Goal: Find specific page/section: Find specific page/section

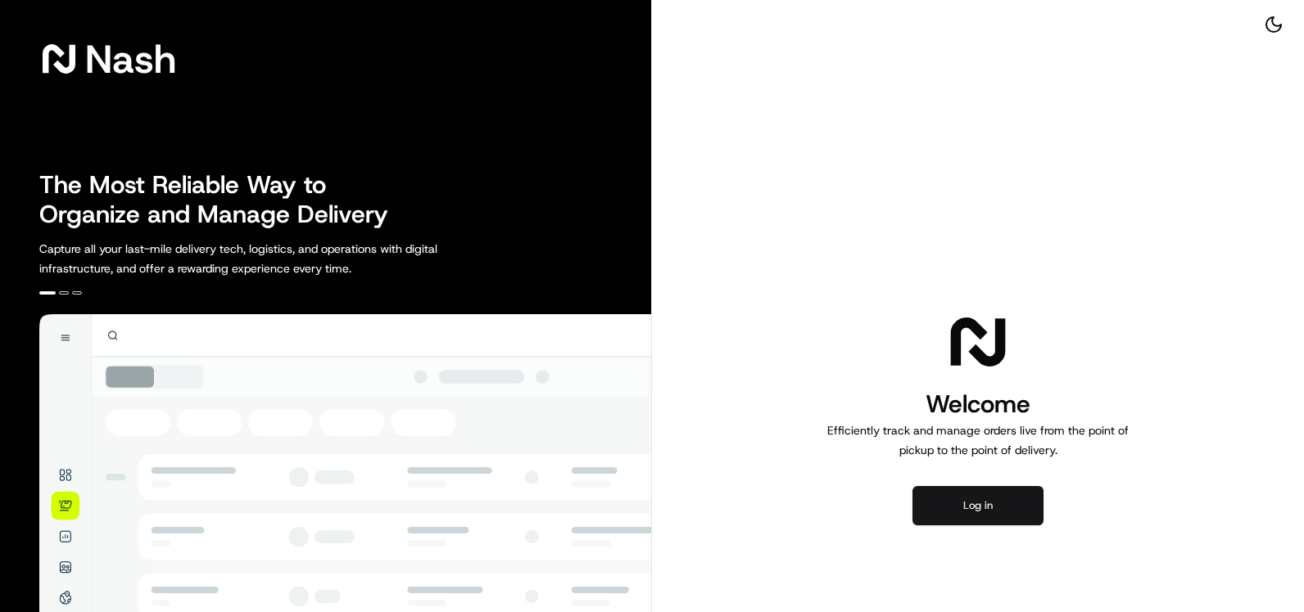
click at [981, 513] on button "Log in" at bounding box center [977, 505] width 131 height 39
click at [979, 513] on button "Log in" at bounding box center [977, 505] width 131 height 39
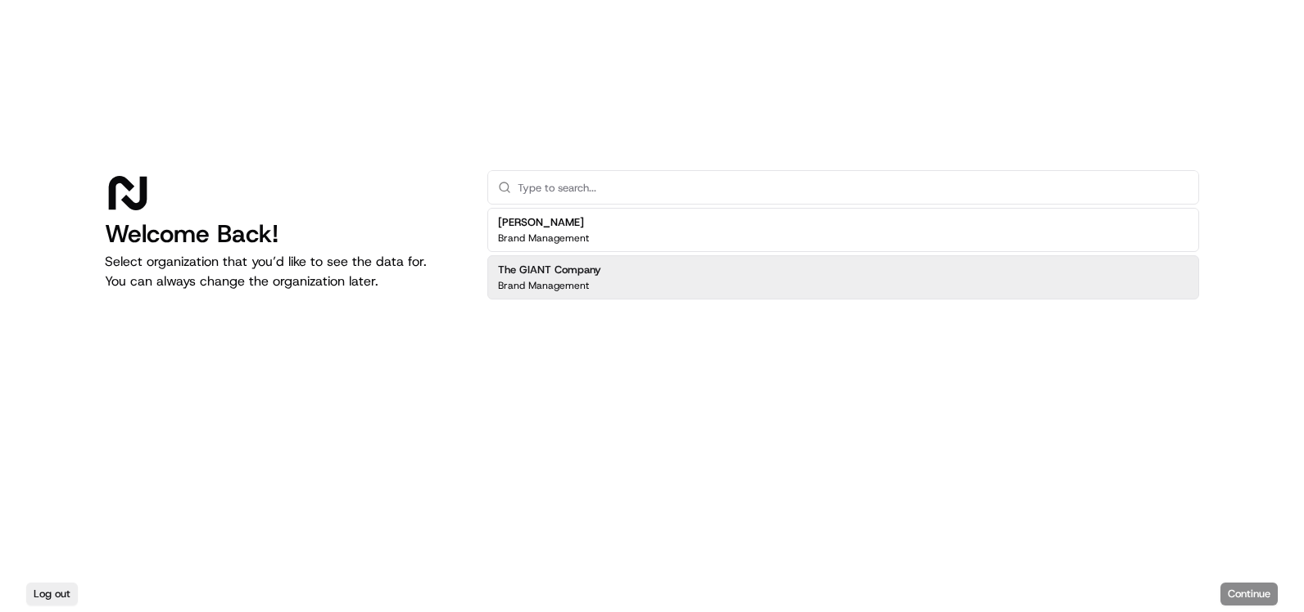
drag, startPoint x: 571, startPoint y: 284, endPoint x: 790, endPoint y: 270, distance: 219.9
click at [571, 283] on p "Brand Management" at bounding box center [543, 285] width 91 height 13
click at [829, 272] on div "The GIANT Company Brand Management" at bounding box center [843, 277] width 712 height 44
click at [599, 275] on h2 "The GIANT Company" at bounding box center [549, 270] width 103 height 15
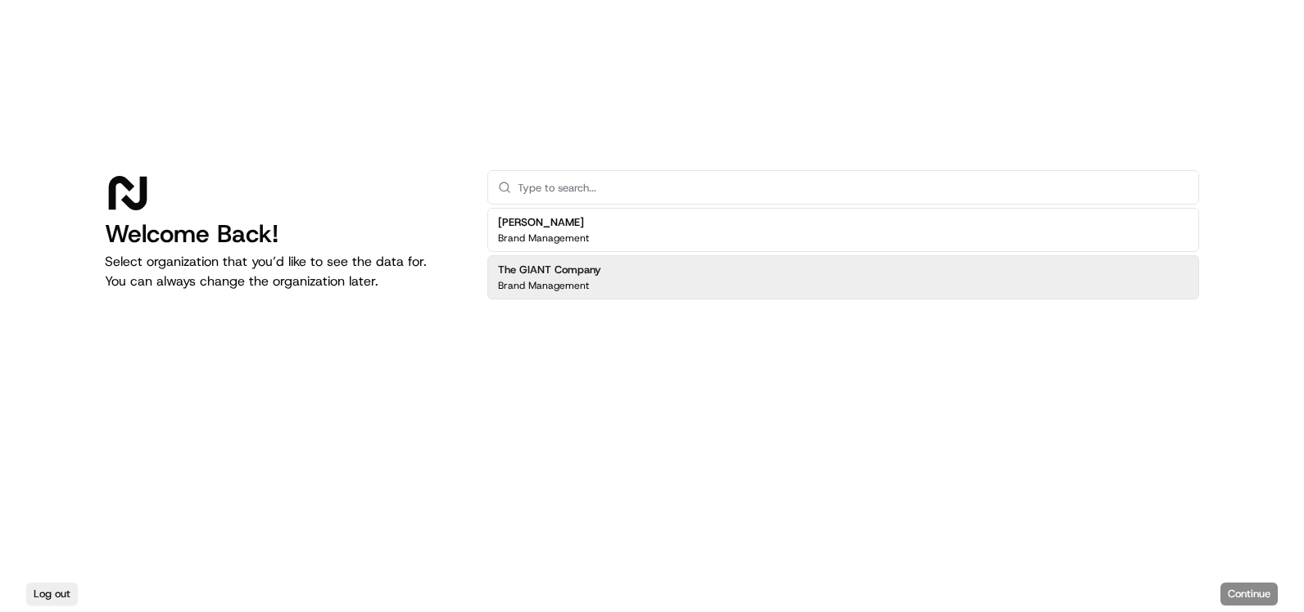
click at [540, 267] on h2 "The GIANT Company" at bounding box center [549, 270] width 103 height 15
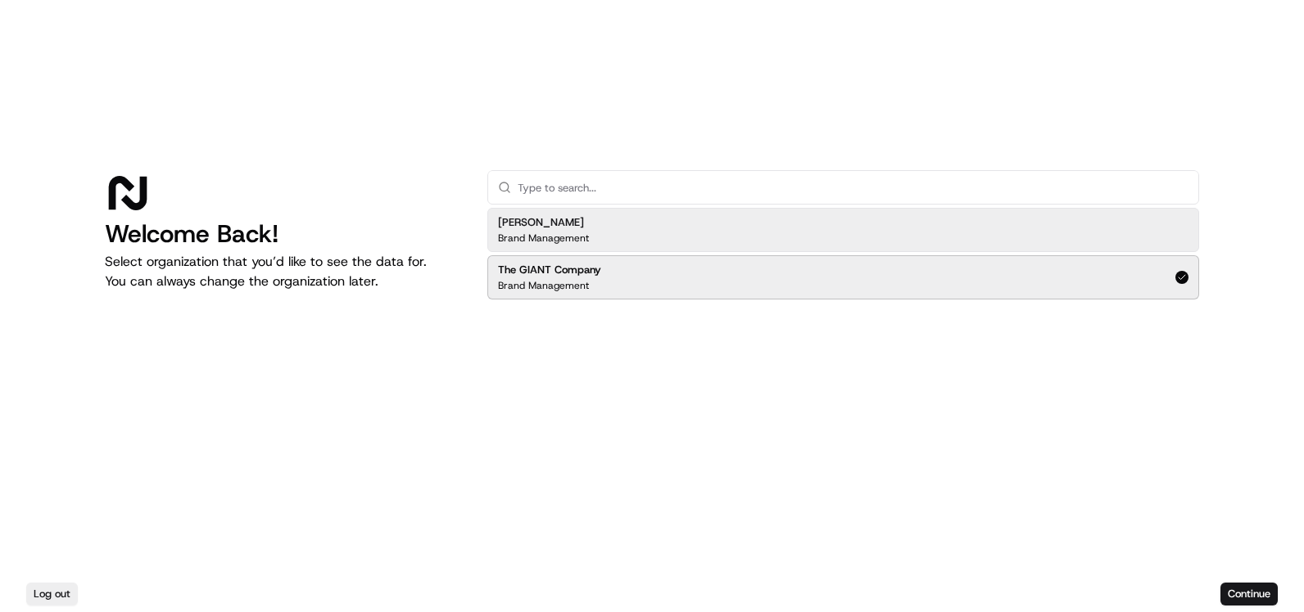
click at [585, 182] on input "text" at bounding box center [853, 187] width 671 height 33
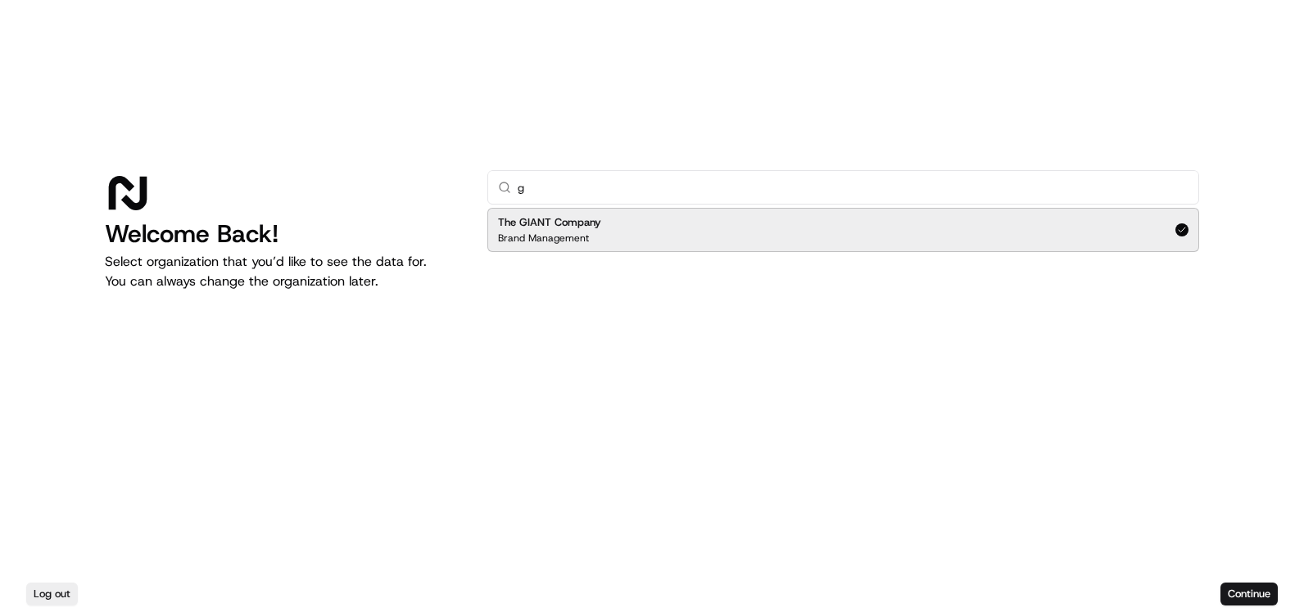
type input "g"
click at [590, 228] on h2 "The GIANT Company" at bounding box center [549, 222] width 103 height 15
click at [756, 231] on div "The GIANT Company Brand Management" at bounding box center [843, 230] width 712 height 44
click at [1234, 594] on button "Continue" at bounding box center [1248, 594] width 57 height 23
